Goal: Navigation & Orientation: Find specific page/section

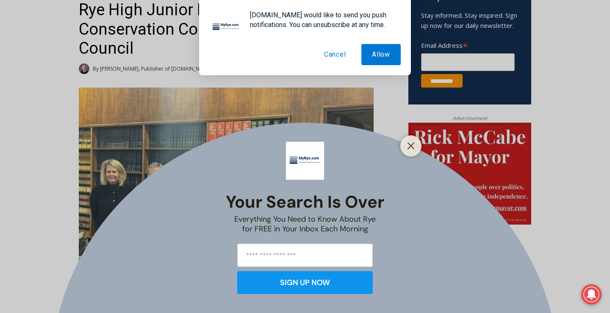
scroll to position [328, 0]
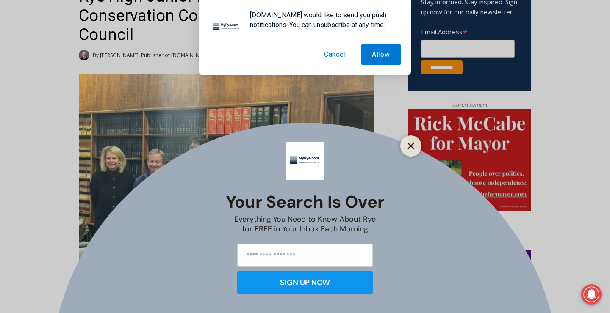
click at [413, 150] on button "Close" at bounding box center [411, 146] width 12 height 12
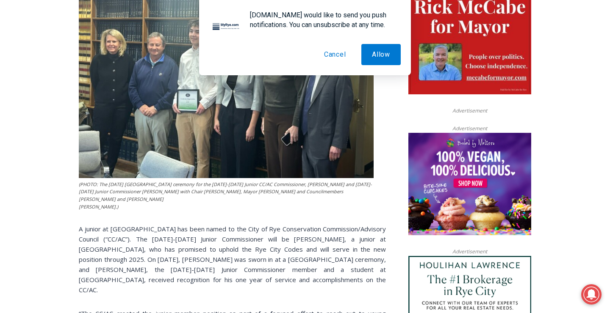
scroll to position [457, 0]
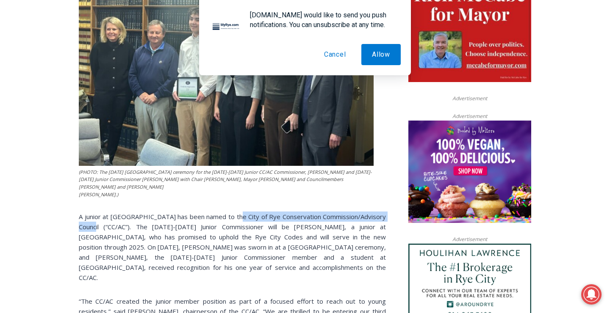
drag, startPoint x: 245, startPoint y: 208, endPoint x: 101, endPoint y: 218, distance: 143.8
click at [101, 218] on p "A junior at [GEOGRAPHIC_DATA] has been named to the City of Rye Conservation Co…" at bounding box center [232, 247] width 307 height 71
copy p "City of Rye Conservation Commission/Advisory Council"
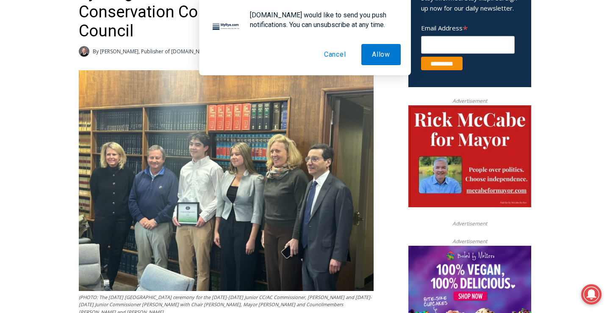
scroll to position [303, 0]
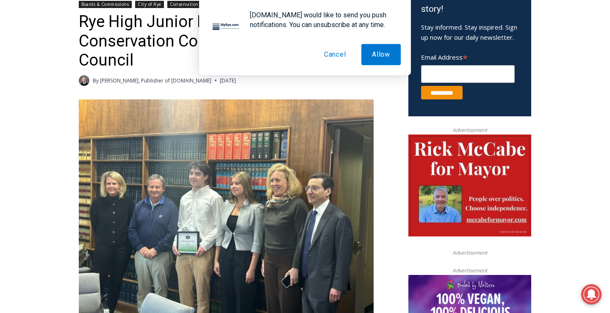
click at [331, 59] on button "Cancel" at bounding box center [334, 54] width 43 height 21
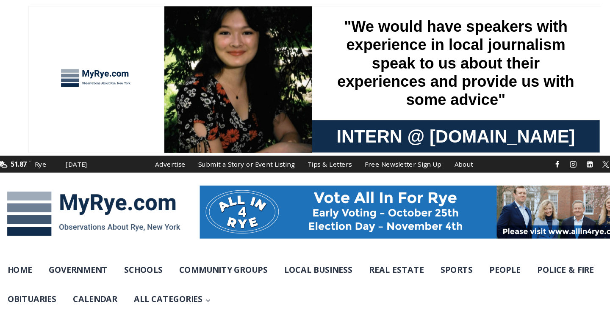
scroll to position [0, 0]
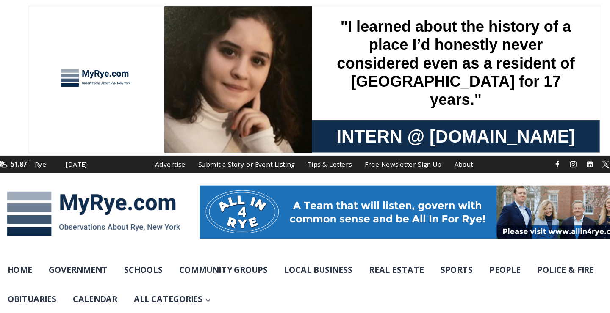
click at [162, 30] on img at bounding box center [179, 58] width 106 height 141
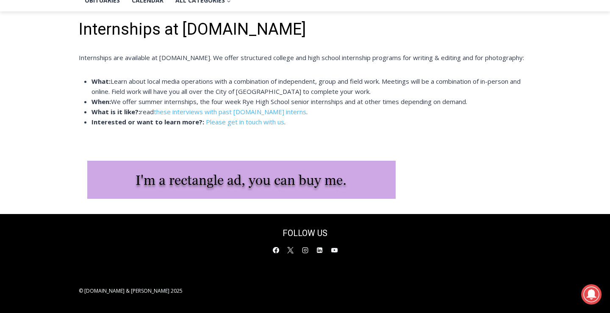
scroll to position [216, 0]
click at [205, 182] on img at bounding box center [241, 180] width 308 height 38
